Goal: Information Seeking & Learning: Learn about a topic

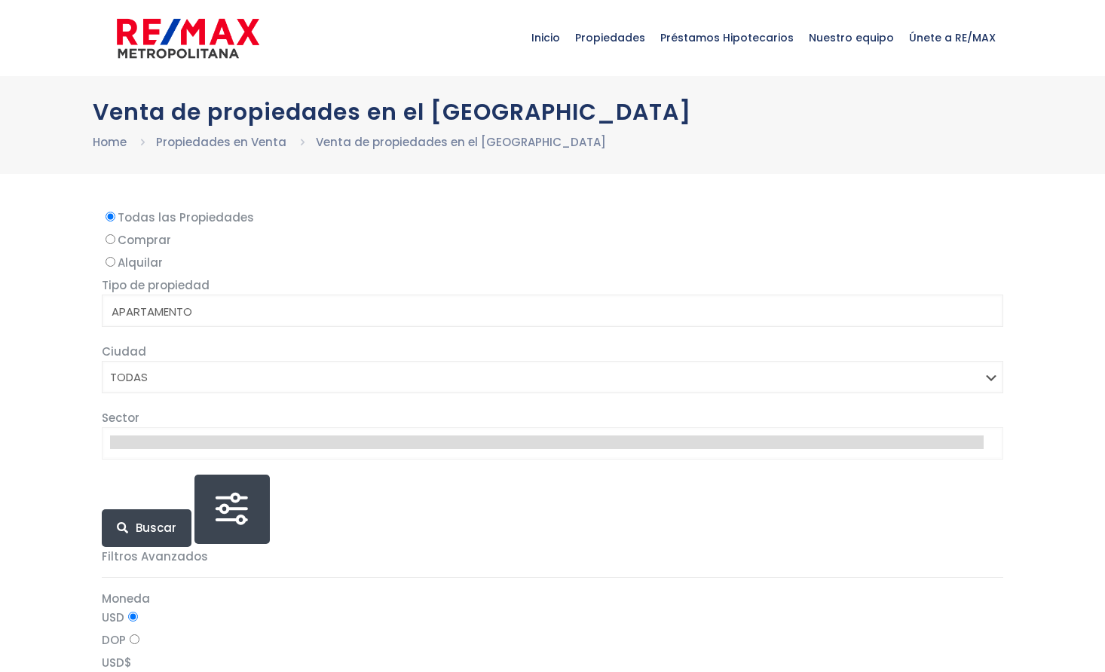
select select
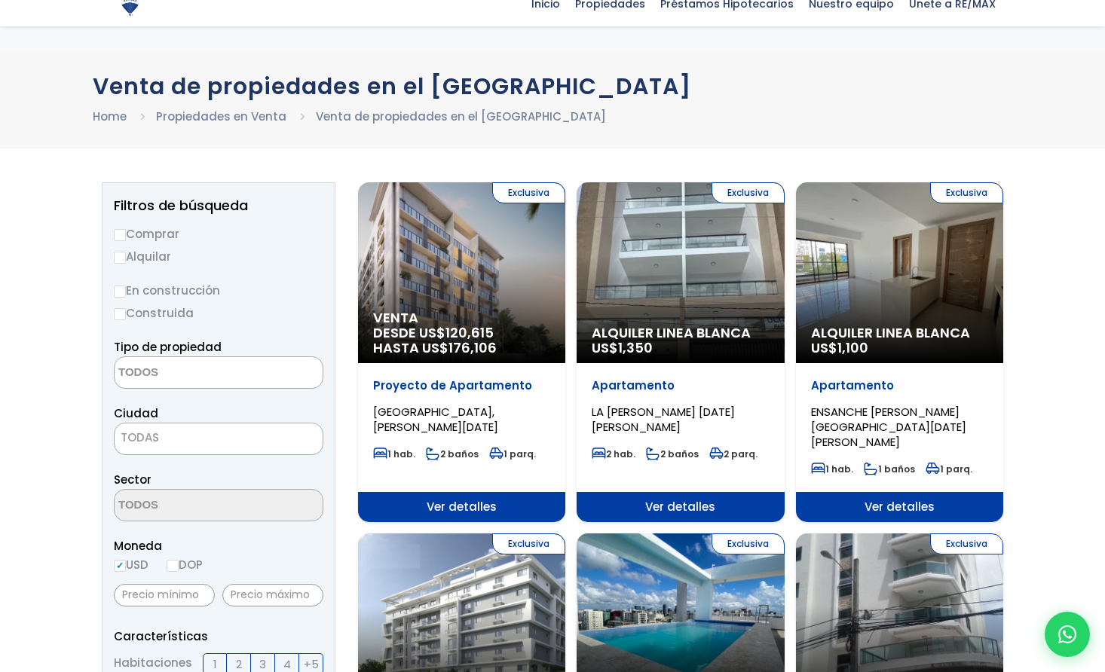
scroll to position [26, 0]
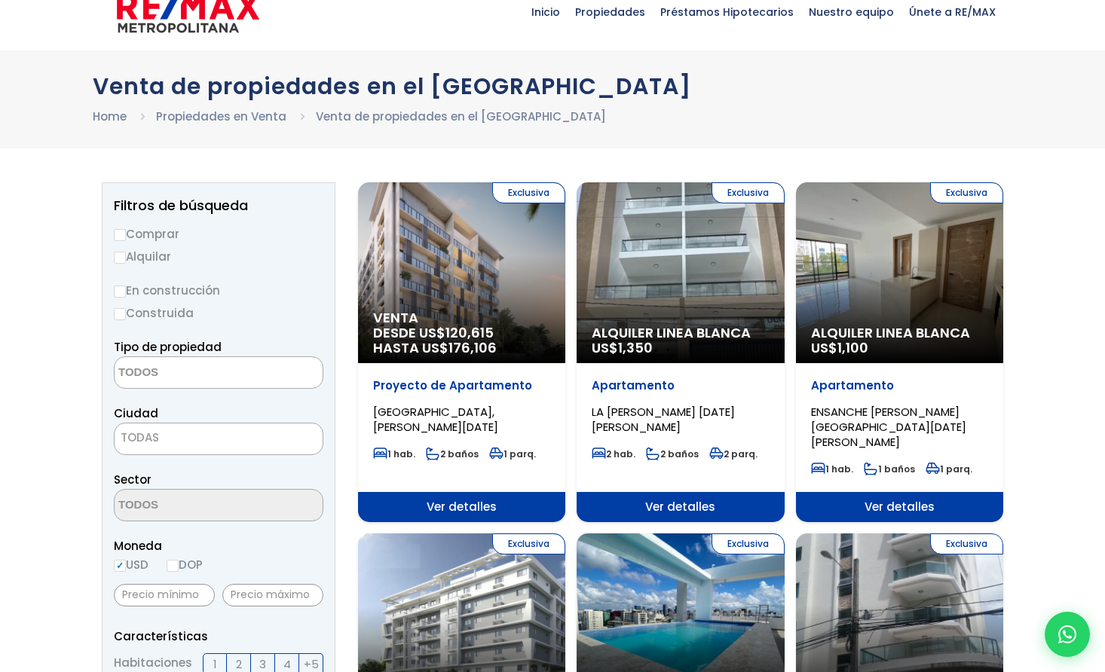
click at [130, 237] on label "Comprar" at bounding box center [218, 234] width 209 height 19
click at [126, 237] on input "Comprar" at bounding box center [120, 235] width 12 height 12
radio input "true"
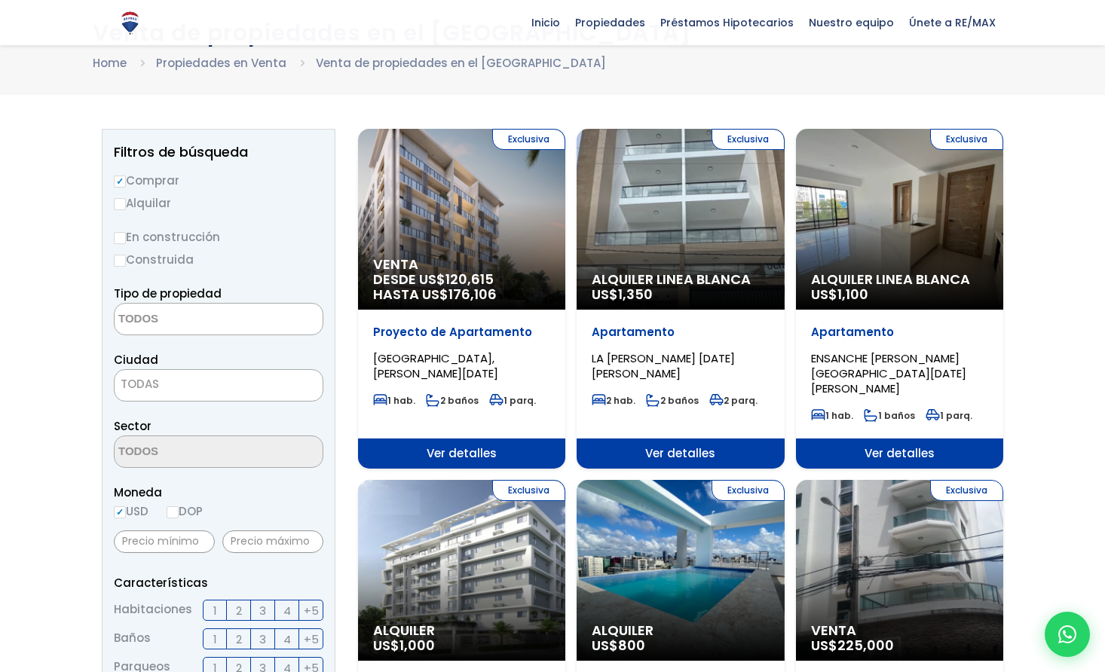
scroll to position [101, 0]
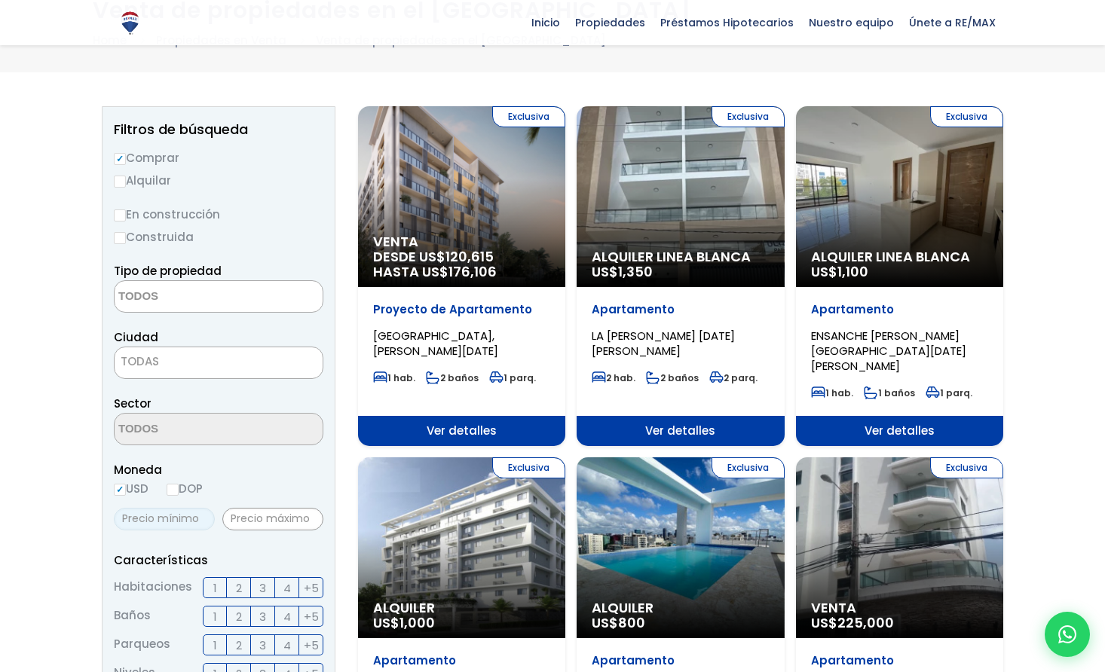
click at [184, 522] on input "text" at bounding box center [164, 519] width 101 height 23
type input "450,000"
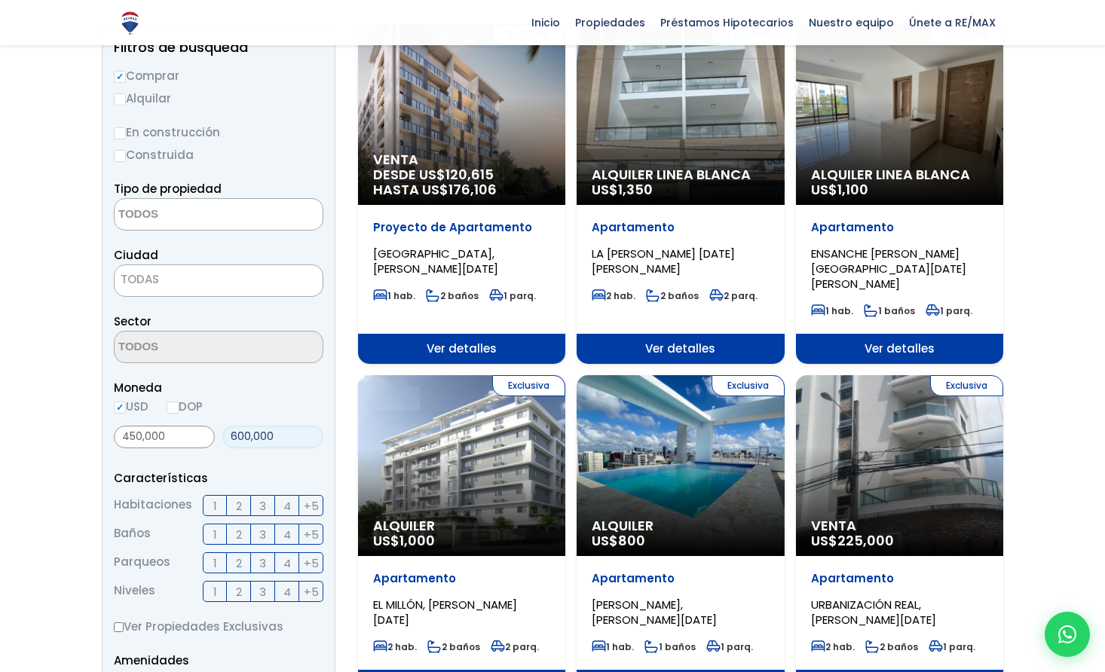
scroll to position [423, 0]
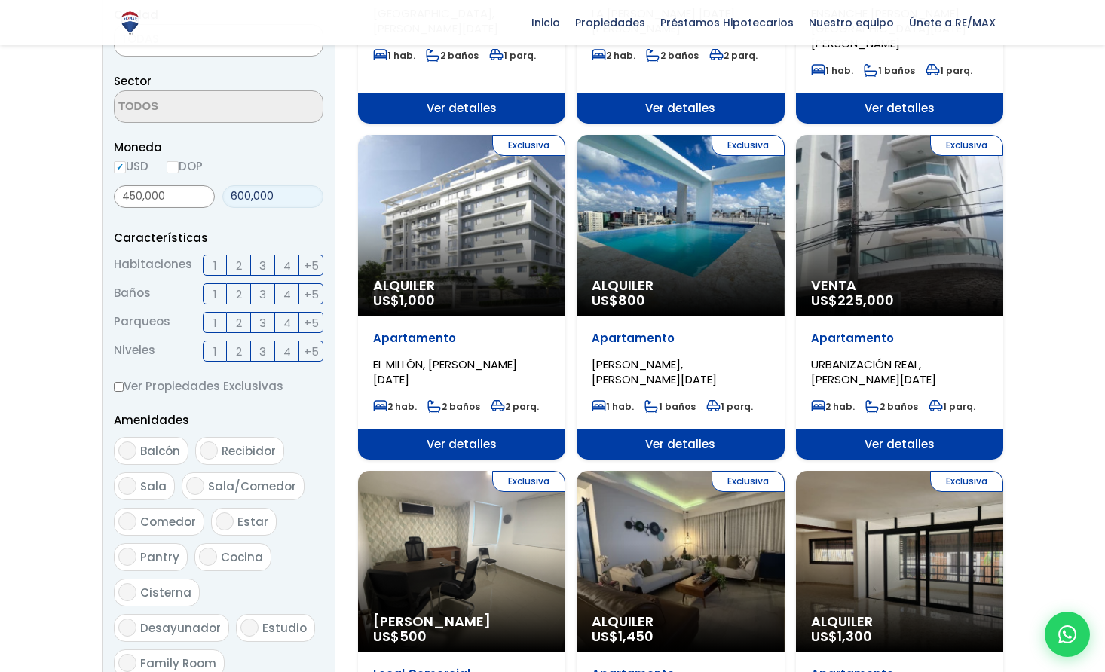
type input "600,000"
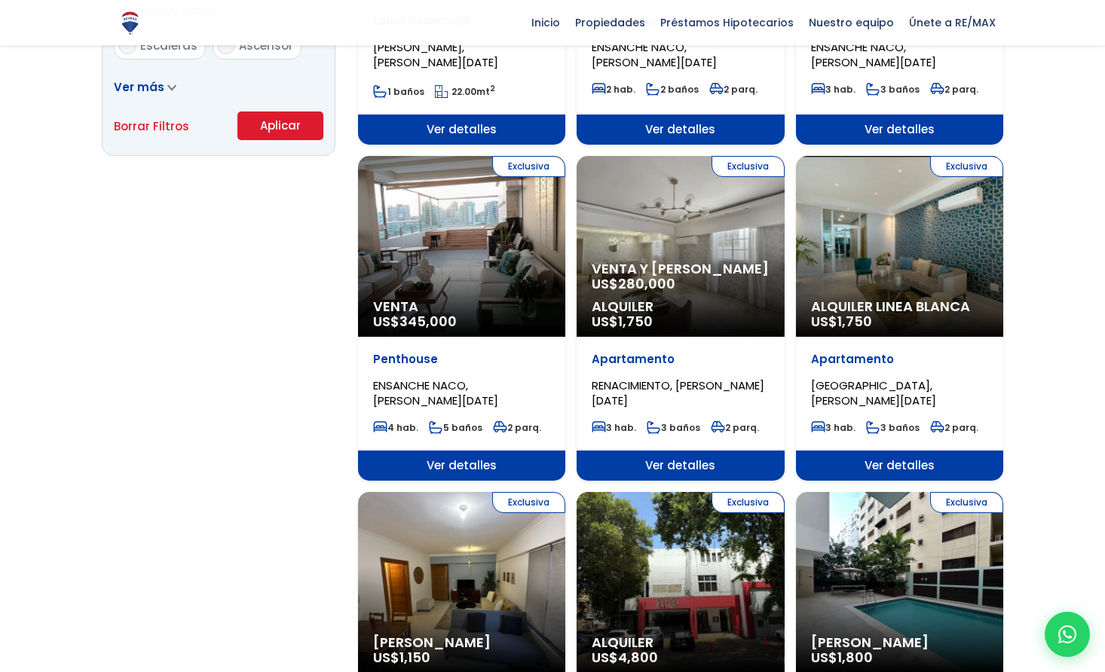
scroll to position [1062, 0]
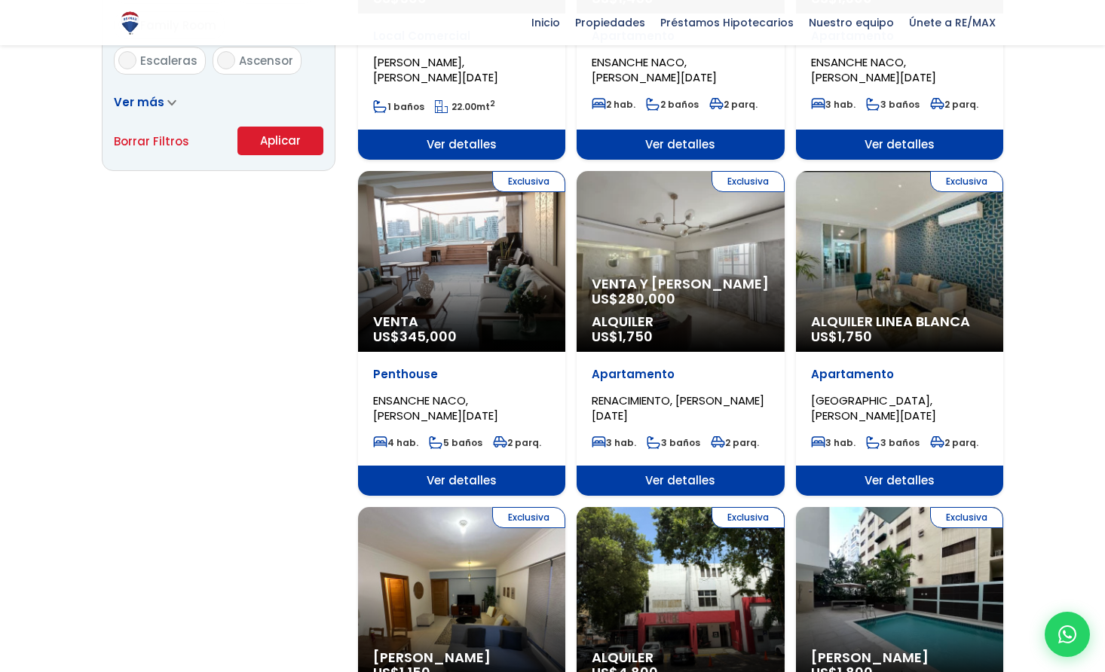
click at [268, 148] on button "Aplicar" at bounding box center [280, 141] width 86 height 29
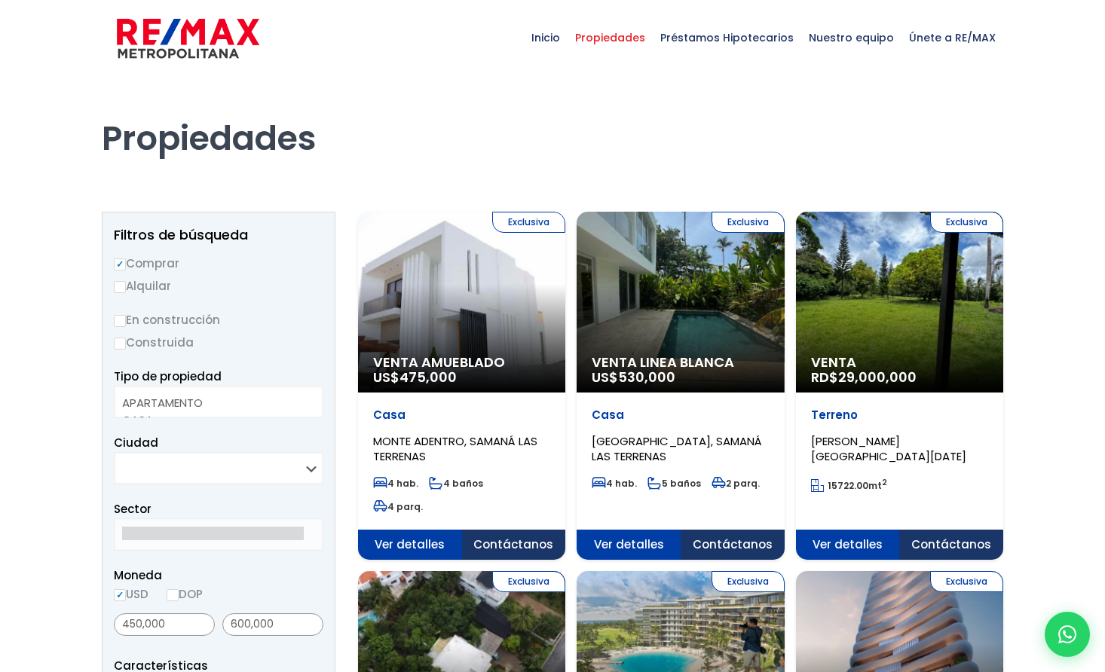
select select
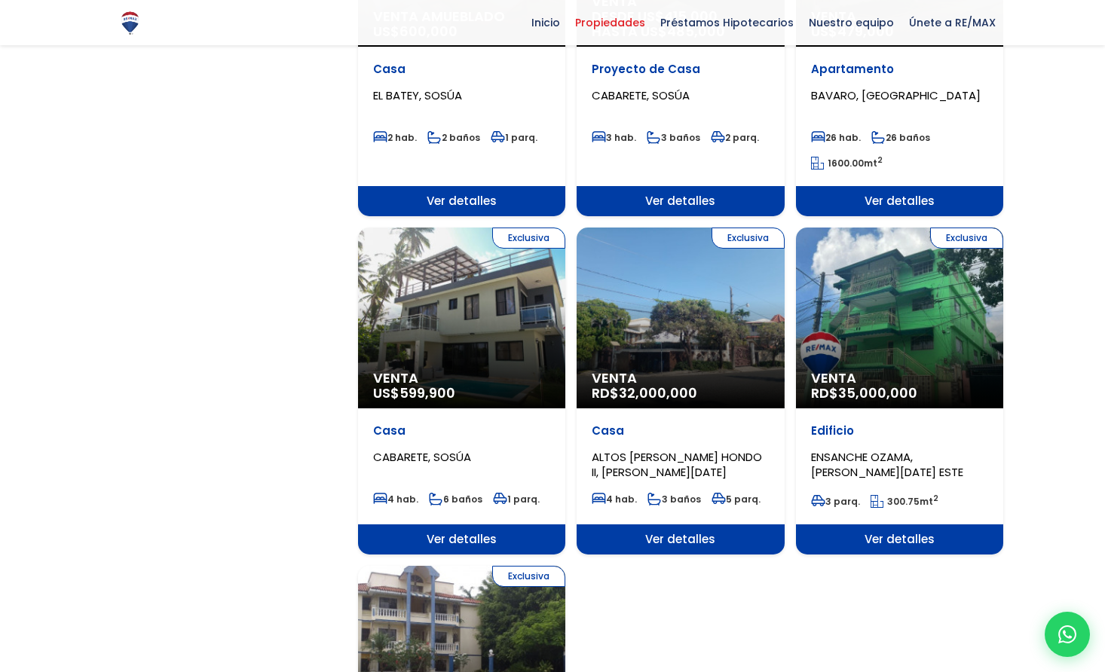
scroll to position [1463, 0]
